Goal: Transaction & Acquisition: Purchase product/service

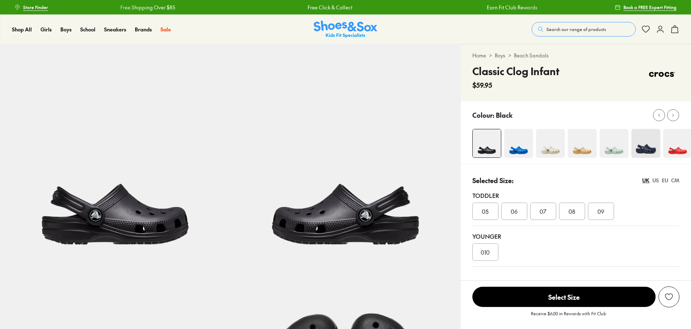
select select "*"
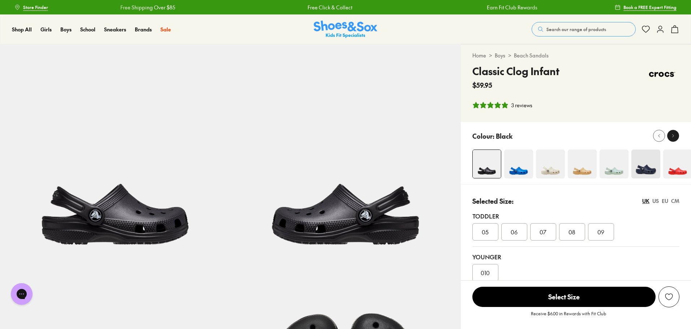
click at [675, 136] on icon at bounding box center [673, 135] width 5 height 5
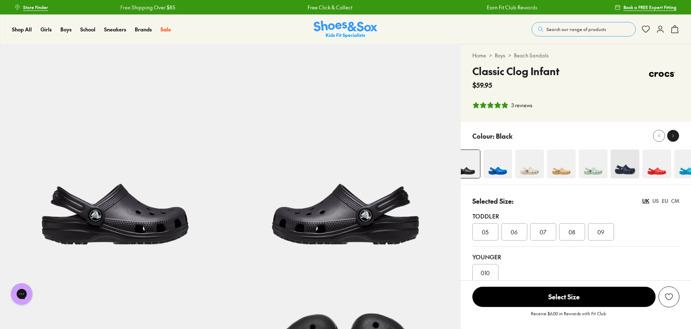
click at [675, 136] on icon at bounding box center [673, 135] width 5 height 5
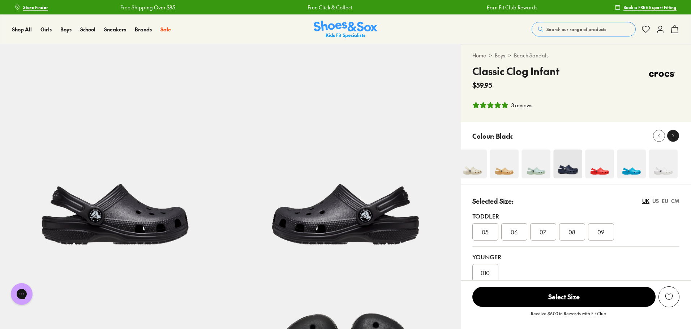
click at [675, 136] on icon at bounding box center [673, 135] width 5 height 5
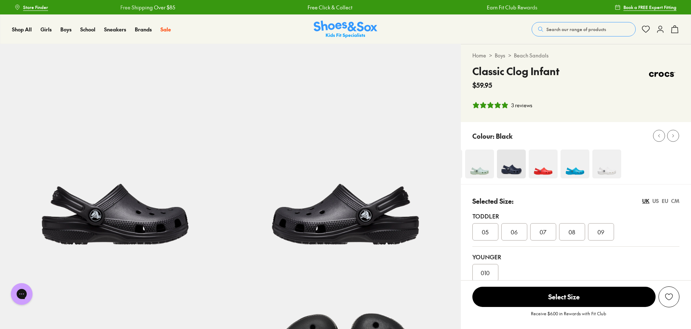
click at [615, 168] on img at bounding box center [606, 164] width 29 height 29
click at [608, 168] on img at bounding box center [606, 164] width 29 height 29
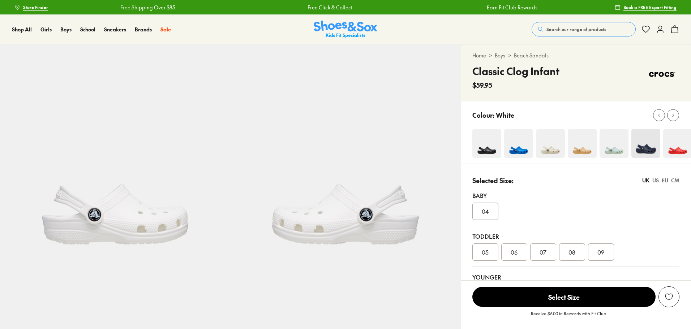
click at [601, 162] on div at bounding box center [576, 133] width 230 height 62
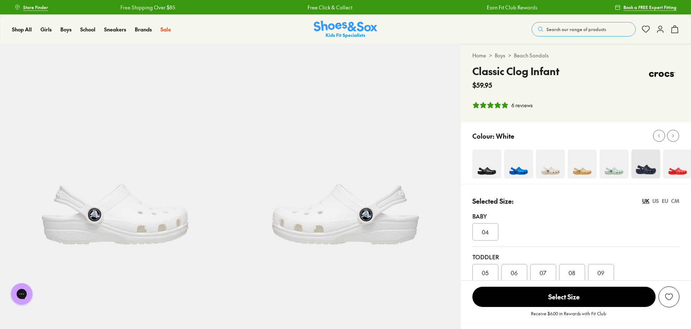
select select "*"
click at [673, 134] on icon at bounding box center [673, 135] width 5 height 5
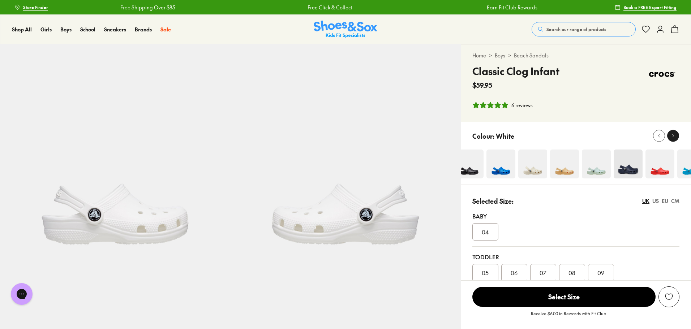
click at [673, 134] on icon at bounding box center [673, 135] width 5 height 5
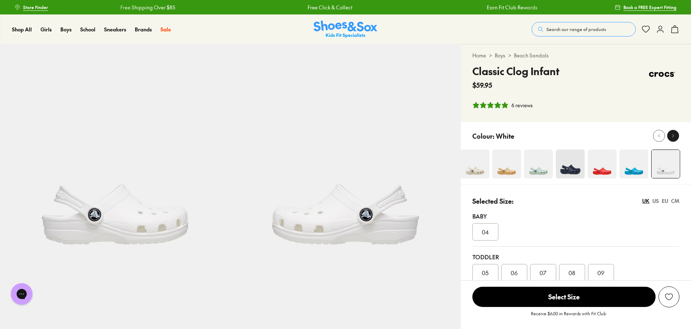
click at [673, 134] on icon at bounding box center [673, 135] width 5 height 5
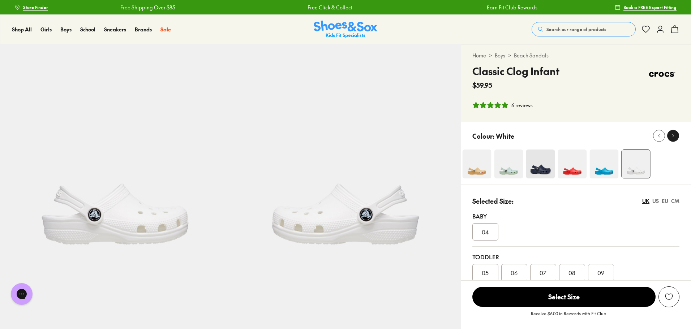
click at [673, 134] on icon at bounding box center [673, 135] width 5 height 5
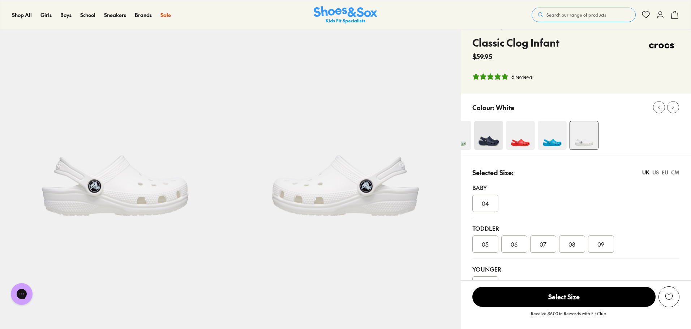
scroll to position [72, 0]
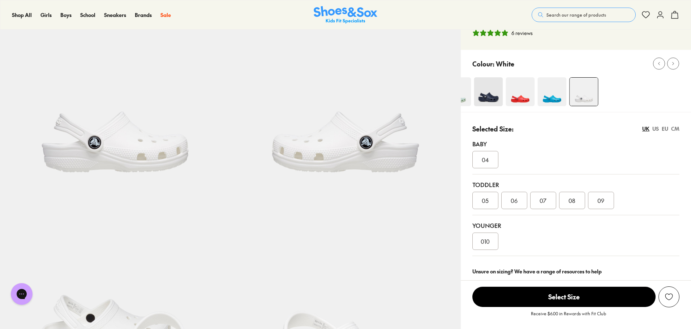
click at [593, 201] on div "09" at bounding box center [601, 200] width 26 height 17
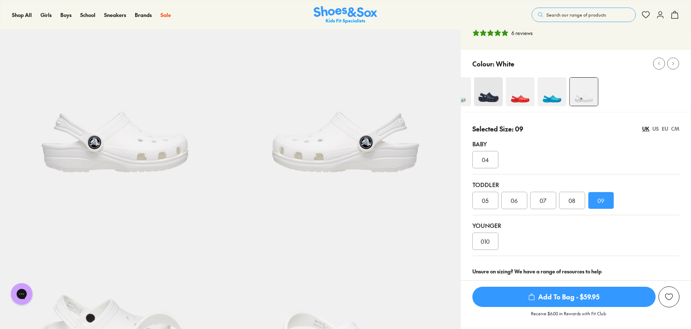
click at [568, 298] on span "Add To Bag - $59.95" at bounding box center [563, 297] width 183 height 20
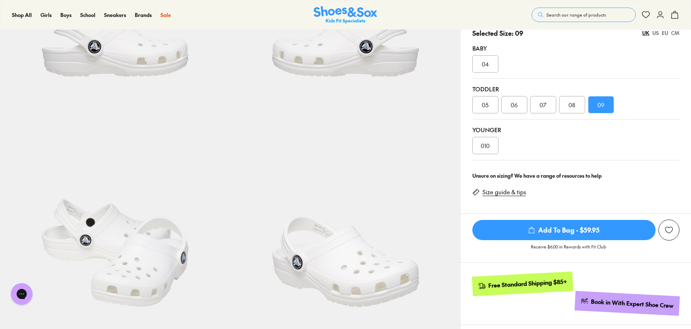
scroll to position [181, 0]
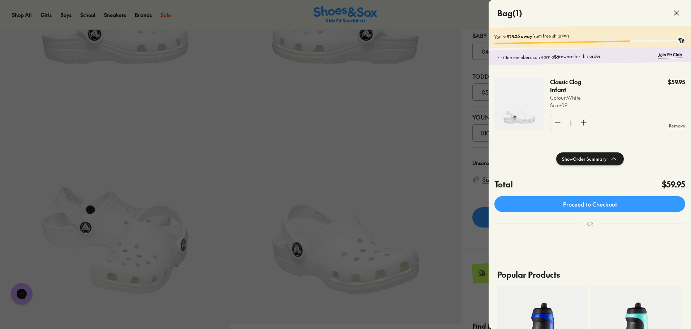
click at [380, 100] on div at bounding box center [345, 164] width 691 height 329
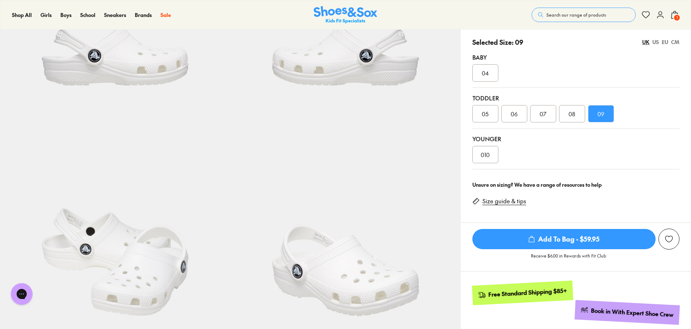
scroll to position [0, 0]
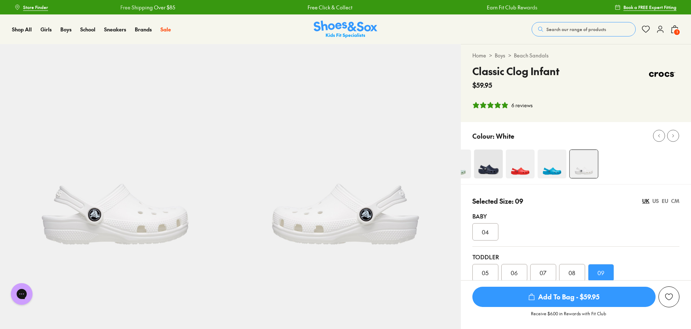
click at [571, 30] on span "Search our range of products" at bounding box center [577, 29] width 60 height 7
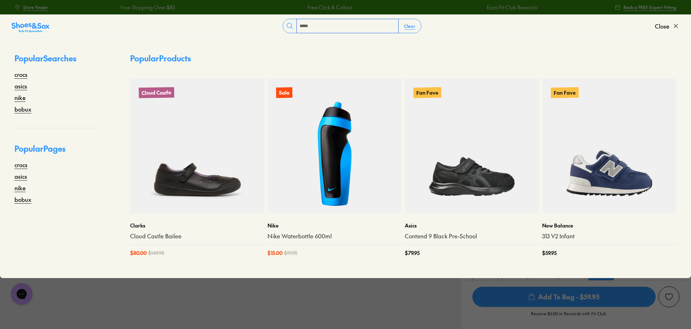
type input "*****"
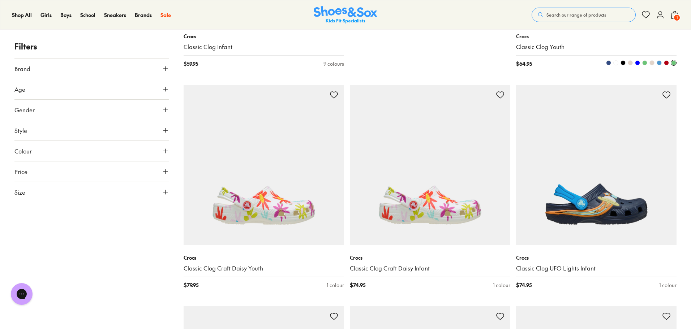
scroll to position [940, 0]
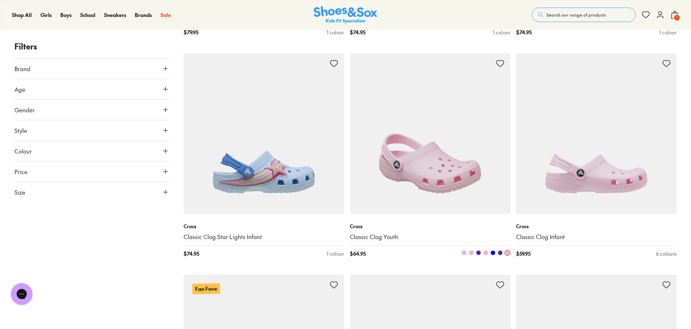
click at [440, 133] on img at bounding box center [430, 134] width 161 height 161
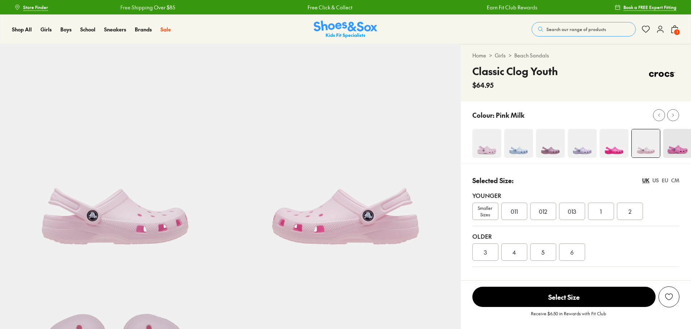
select select "*"
click at [677, 118] on button at bounding box center [673, 115] width 12 height 12
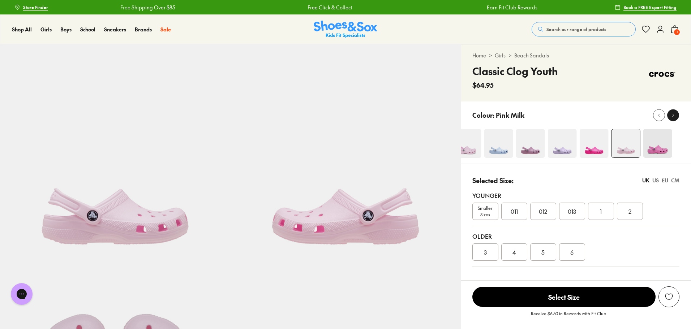
click at [677, 118] on div at bounding box center [673, 115] width 8 height 8
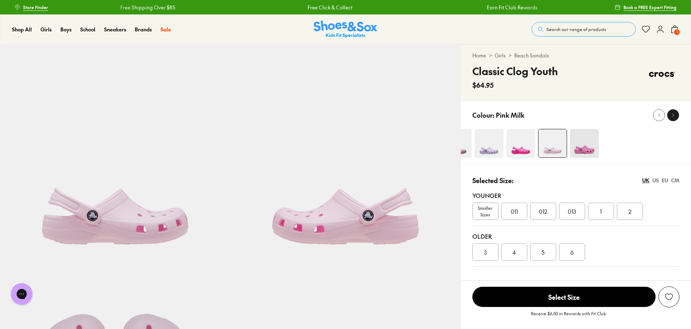
click at [677, 118] on div at bounding box center [673, 115] width 8 height 8
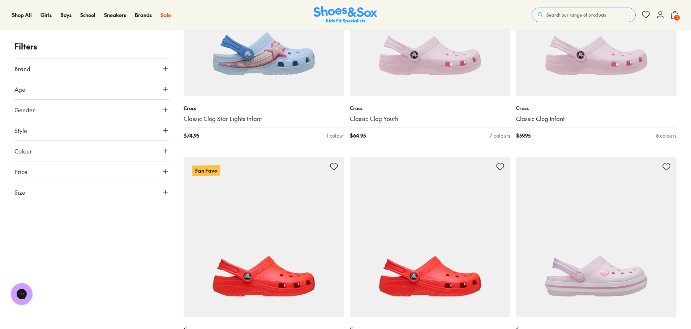
scroll to position [1193, 0]
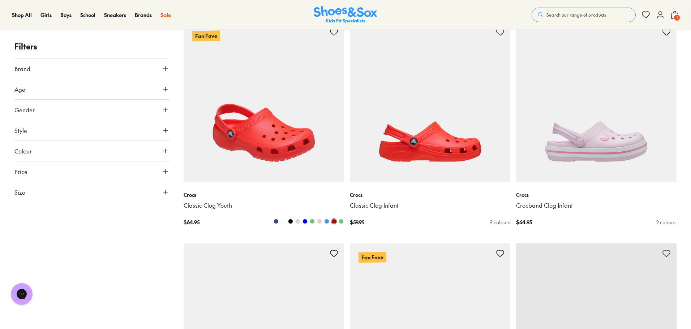
click at [283, 221] on span at bounding box center [283, 221] width 5 height 5
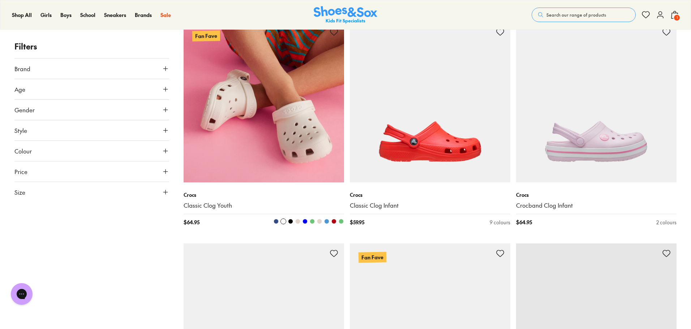
click at [257, 111] on img at bounding box center [264, 102] width 161 height 161
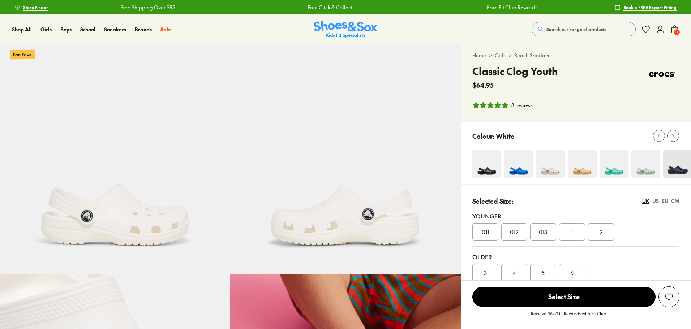
select select "*"
click at [511, 231] on span "012" at bounding box center [514, 232] width 8 height 9
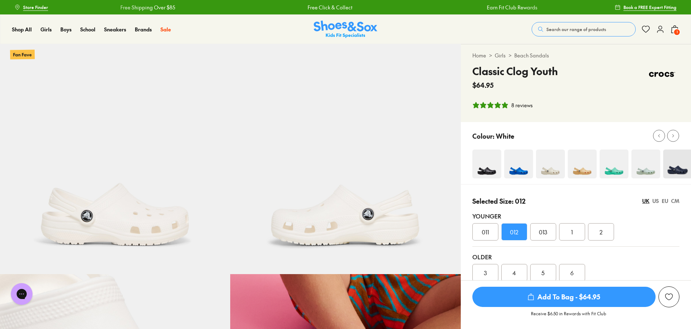
click at [568, 299] on span "Add To Bag - $64.95" at bounding box center [563, 297] width 183 height 20
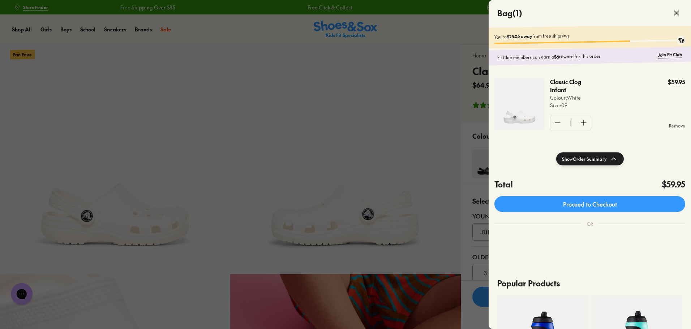
click at [290, 65] on div at bounding box center [345, 164] width 691 height 329
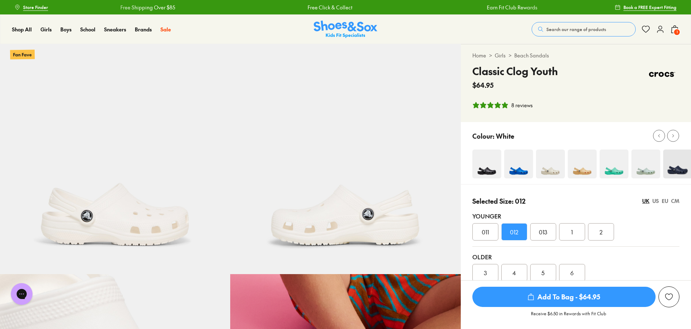
click at [566, 294] on span "Add To Bag - $64.95" at bounding box center [563, 297] width 183 height 20
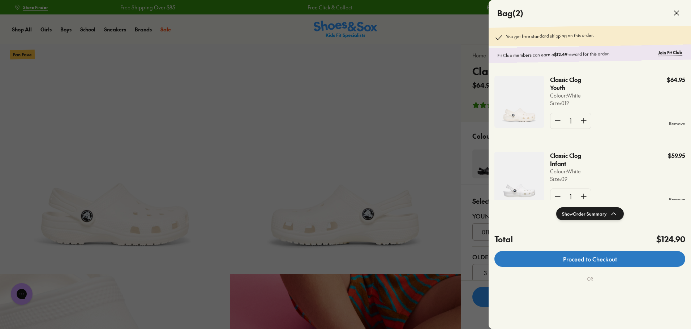
click at [572, 259] on link "Proceed to Checkout" at bounding box center [590, 259] width 191 height 16
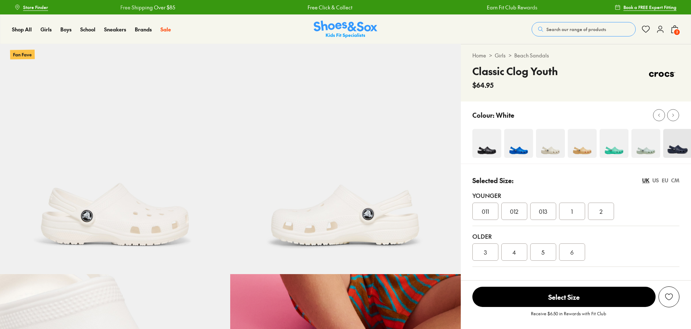
select select "*"
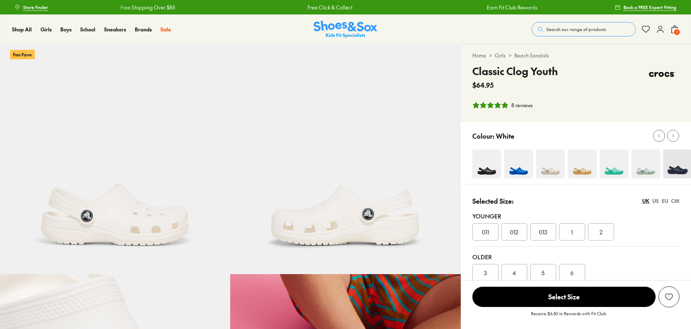
click at [673, 30] on icon at bounding box center [675, 29] width 9 height 9
